Goal: Task Accomplishment & Management: Use online tool/utility

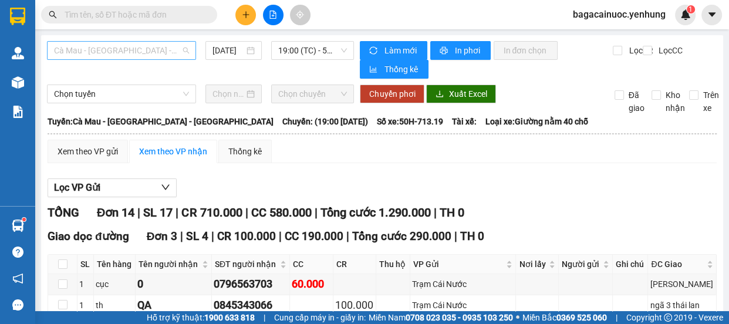
click at [170, 48] on span "Cà Mau - [GEOGRAPHIC_DATA] - [GEOGRAPHIC_DATA]" at bounding box center [121, 51] width 135 height 18
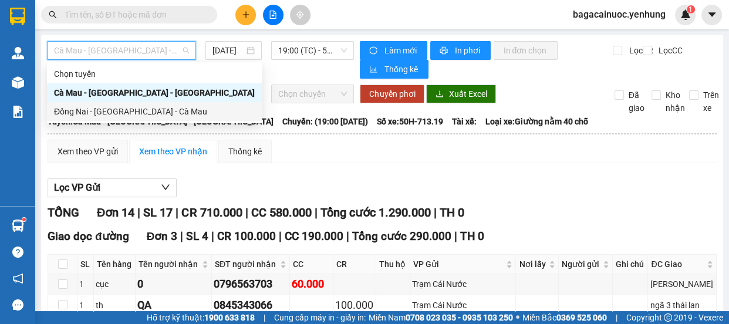
click at [117, 110] on div "Đồng Nai - [GEOGRAPHIC_DATA] - Cà Mau" at bounding box center [154, 111] width 201 height 13
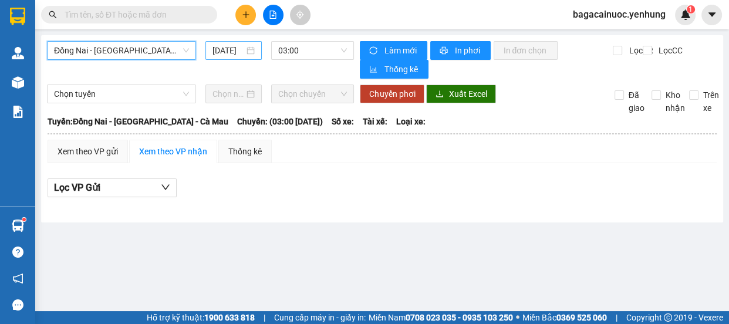
click at [219, 53] on input "[DATE]" at bounding box center [229, 50] width 32 height 13
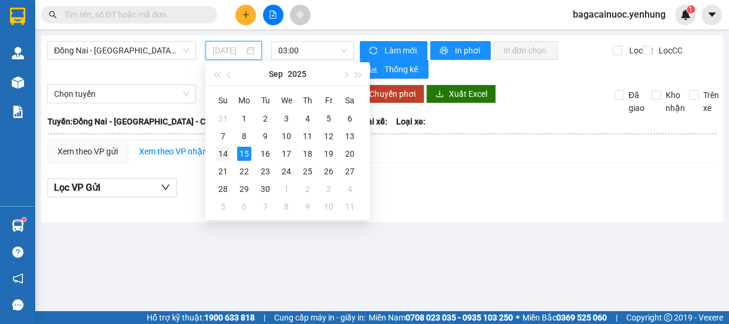
click at [228, 150] on div "14" at bounding box center [223, 154] width 14 height 14
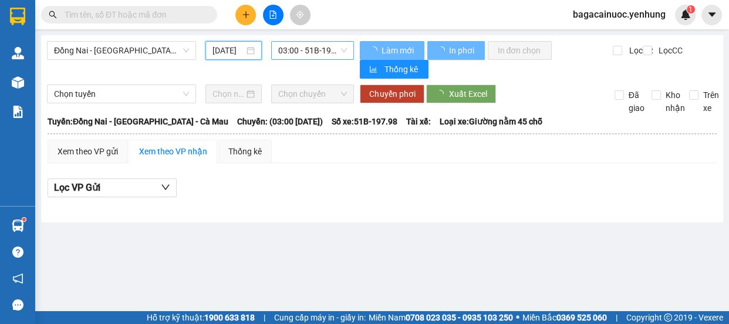
type input "[DATE]"
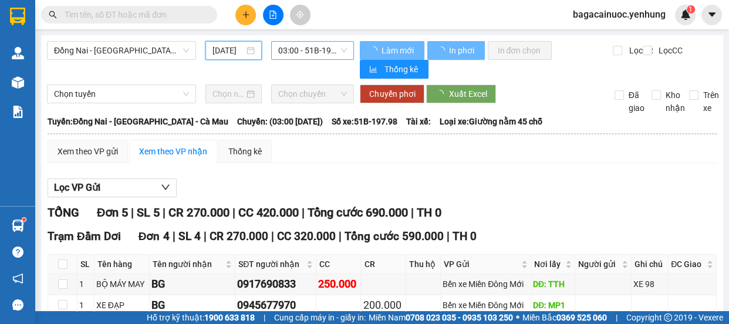
click at [331, 50] on span "03:00 - 51B-197.98" at bounding box center [312, 51] width 69 height 18
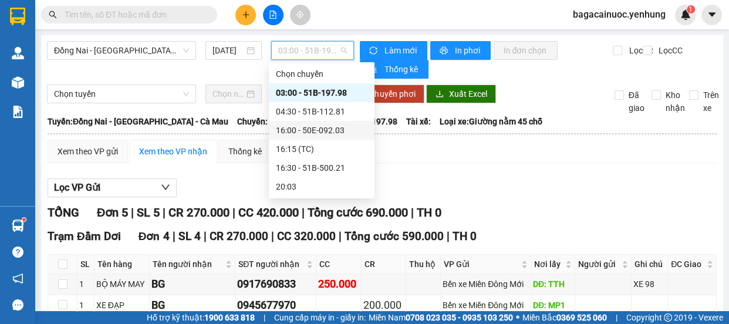
click at [328, 127] on div "16:00 - 50E-092.03" at bounding box center [322, 130] width 92 height 13
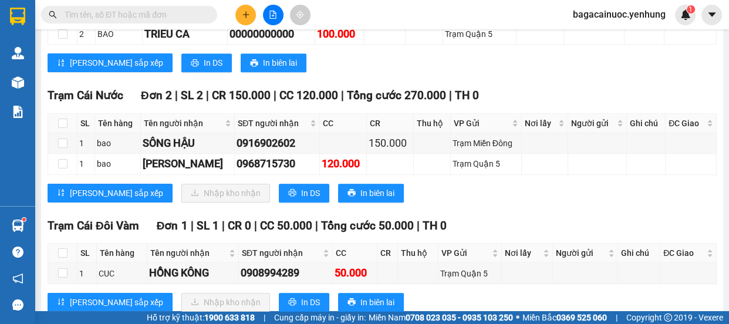
scroll to position [858, 0]
